Goal: Find specific page/section: Find specific page/section

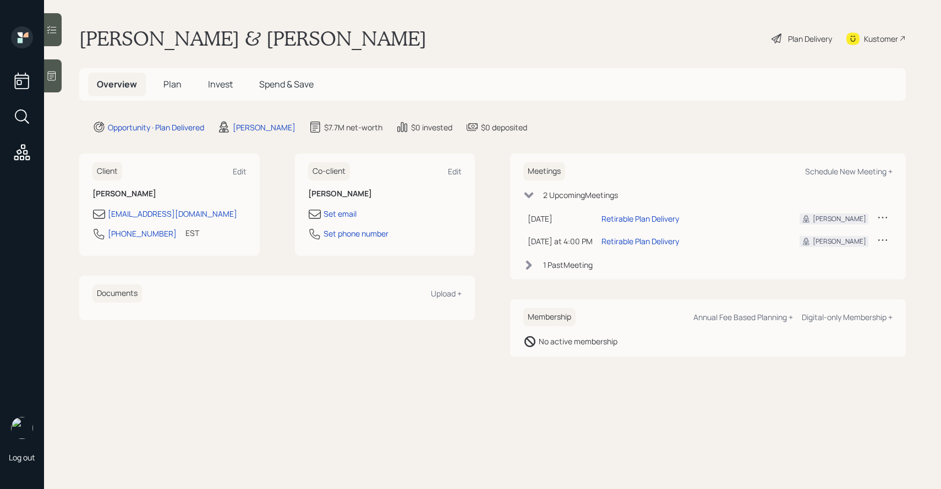
click at [218, 81] on span "Invest" at bounding box center [220, 84] width 25 height 12
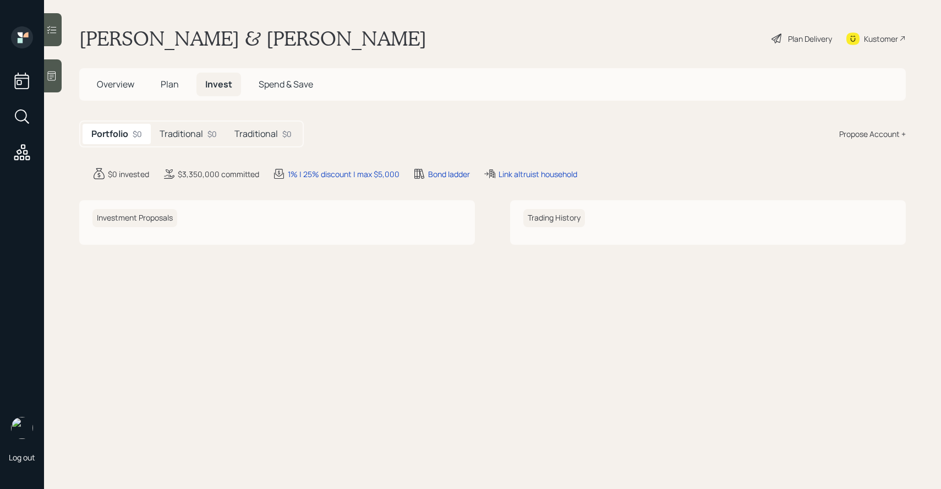
click at [200, 130] on h5 "Traditional" at bounding box center [181, 134] width 43 height 10
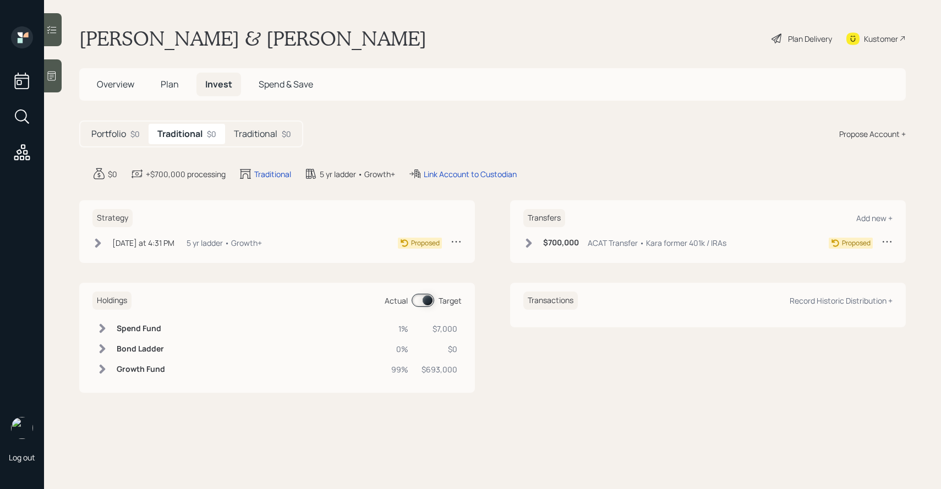
click at [249, 135] on h5 "Traditional" at bounding box center [255, 134] width 43 height 10
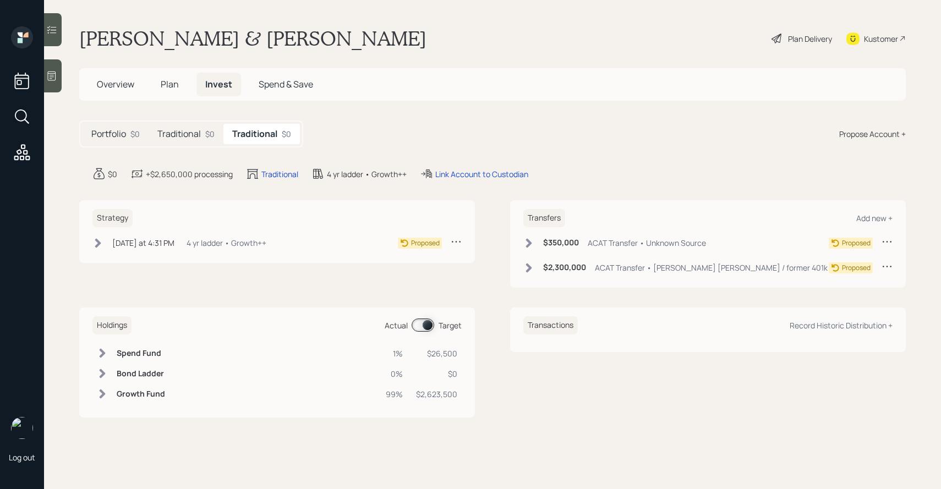
click at [196, 136] on h5 "Traditional" at bounding box center [178, 134] width 43 height 10
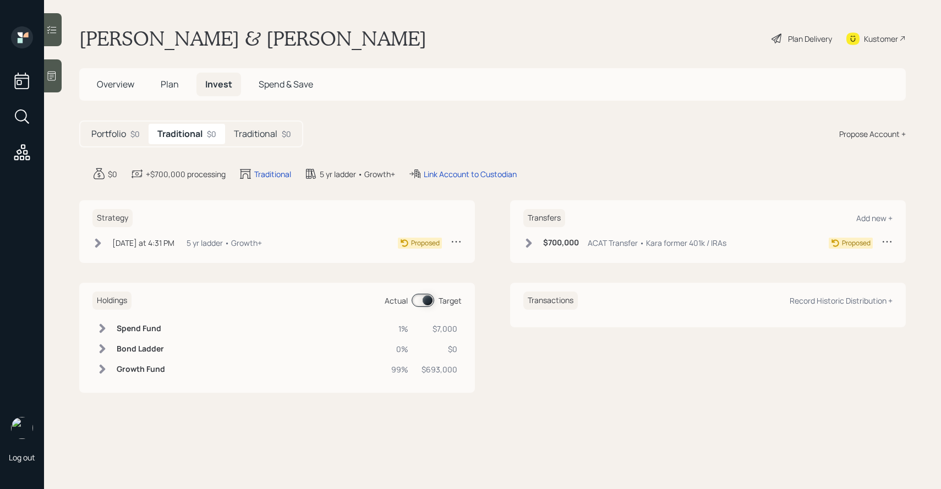
click at [163, 91] on h5 "Plan" at bounding box center [170, 85] width 36 height 24
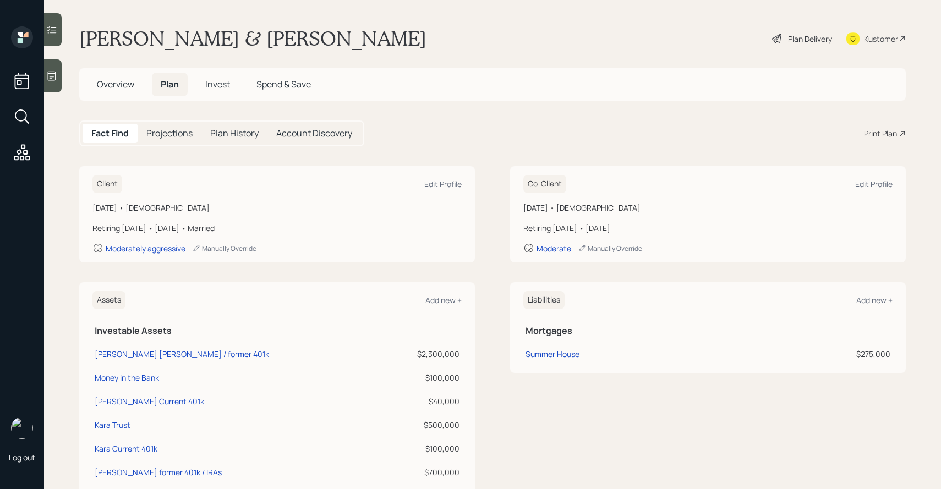
click at [788, 35] on div "Plan Delivery" at bounding box center [810, 39] width 44 height 12
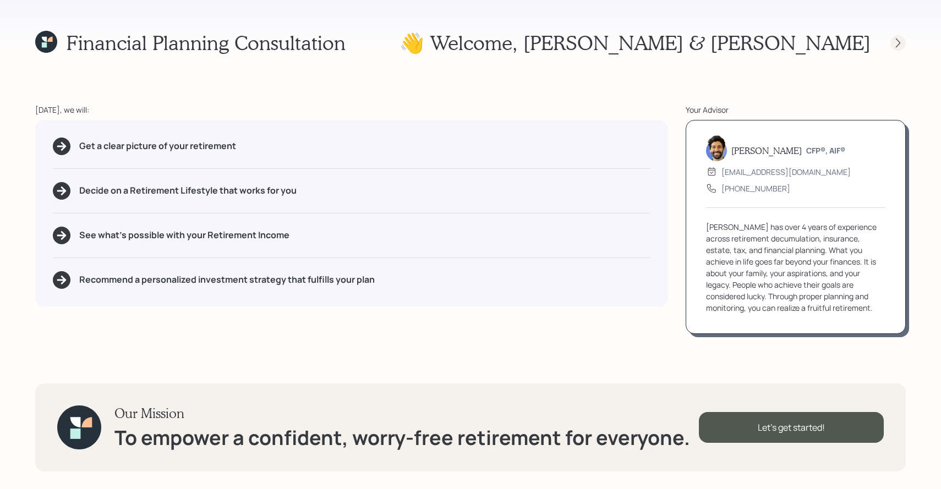
click at [898, 47] on icon at bounding box center [897, 42] width 11 height 11
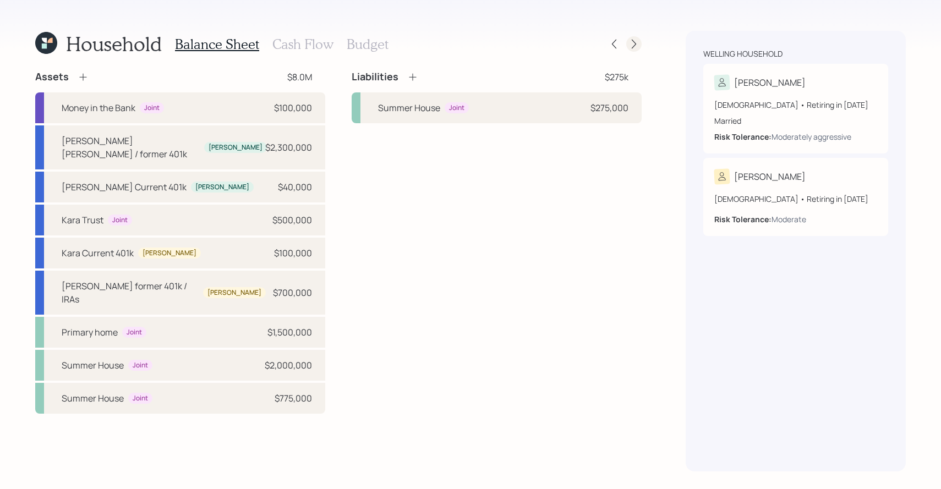
click at [636, 45] on icon at bounding box center [633, 44] width 11 height 11
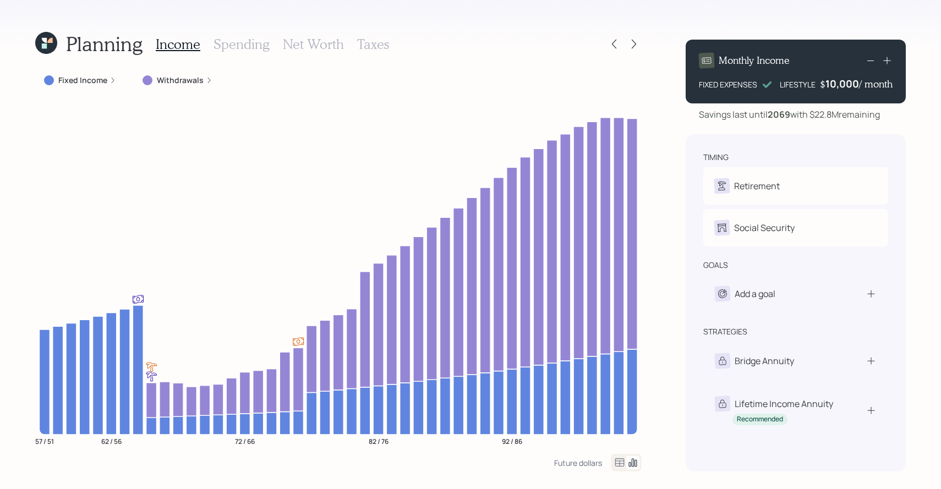
click at [46, 41] on icon at bounding box center [44, 40] width 5 height 5
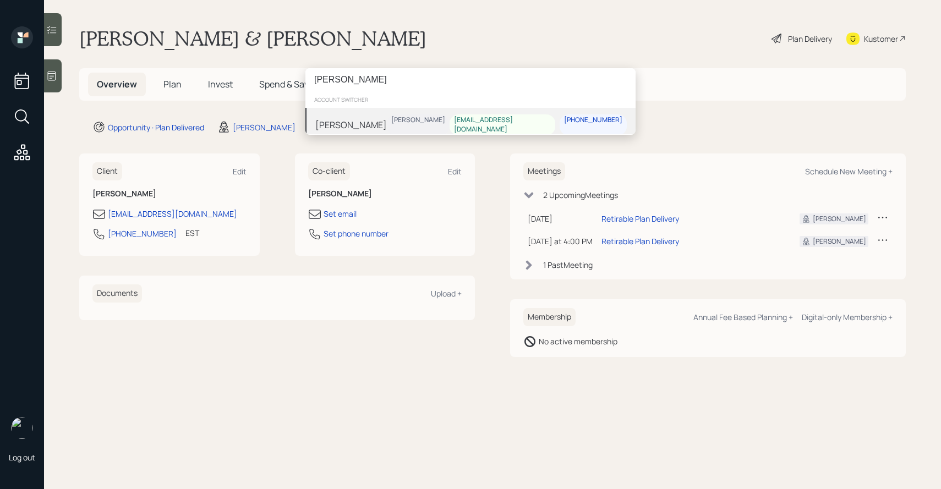
type input "[PERSON_NAME]"
click at [373, 123] on div "[PERSON_NAME]" at bounding box center [351, 124] width 72 height 13
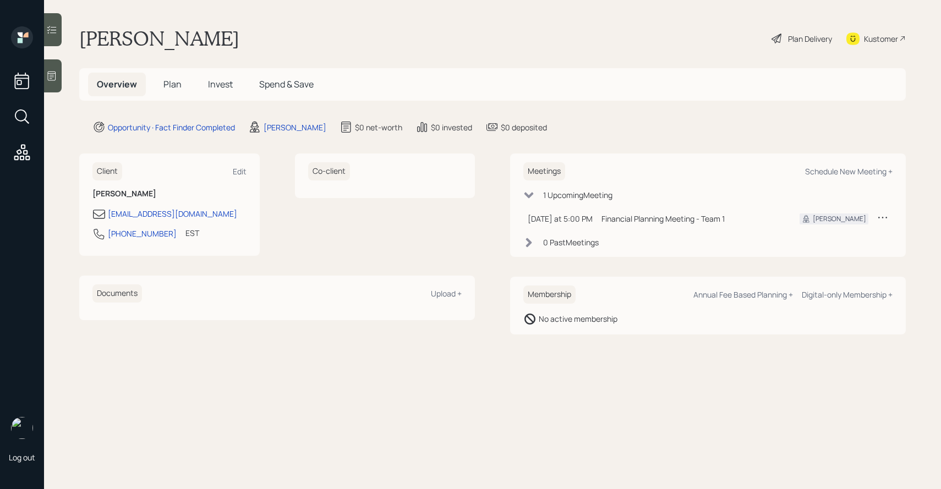
click at [226, 88] on span "Invest" at bounding box center [220, 84] width 25 height 12
